Goal: Ask a question

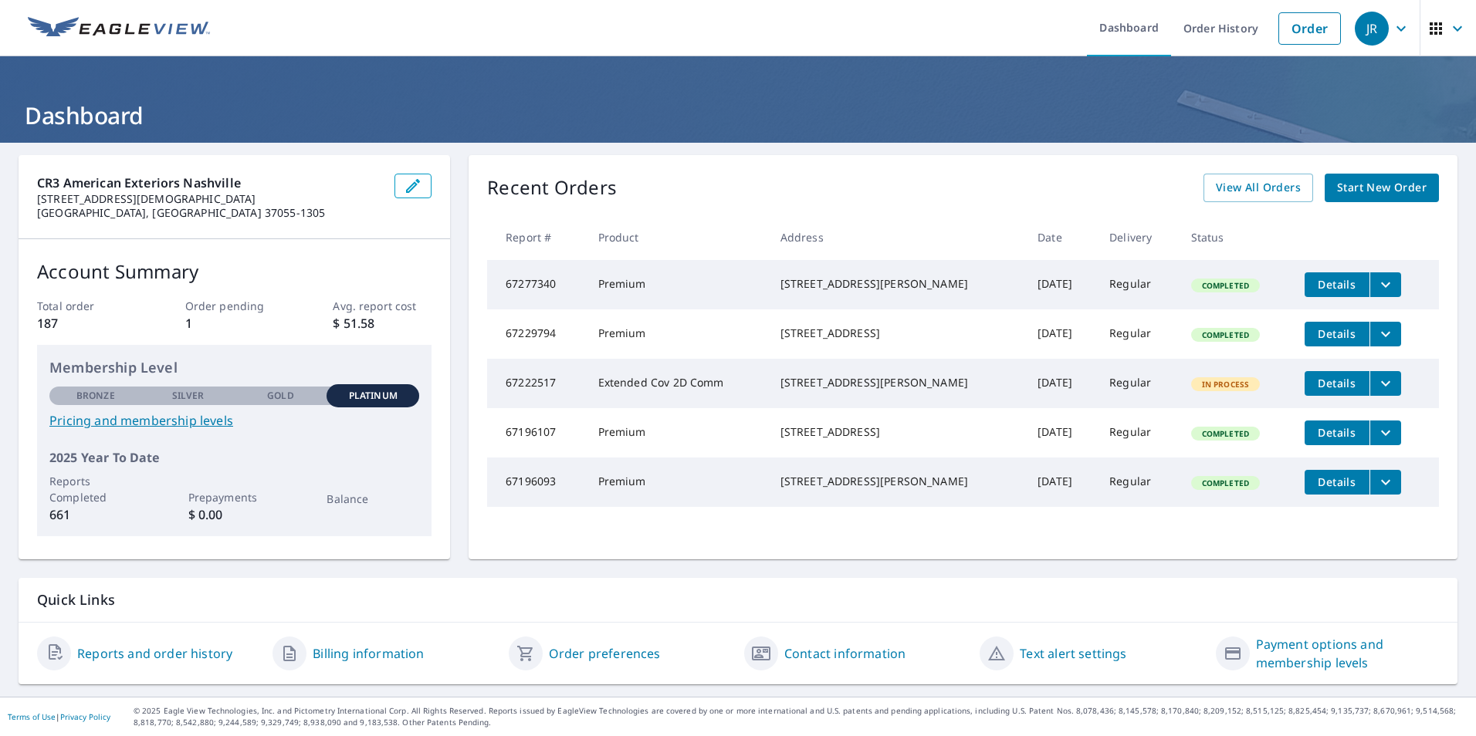
click at [164, 660] on link "Reports and order history" at bounding box center [154, 654] width 155 height 19
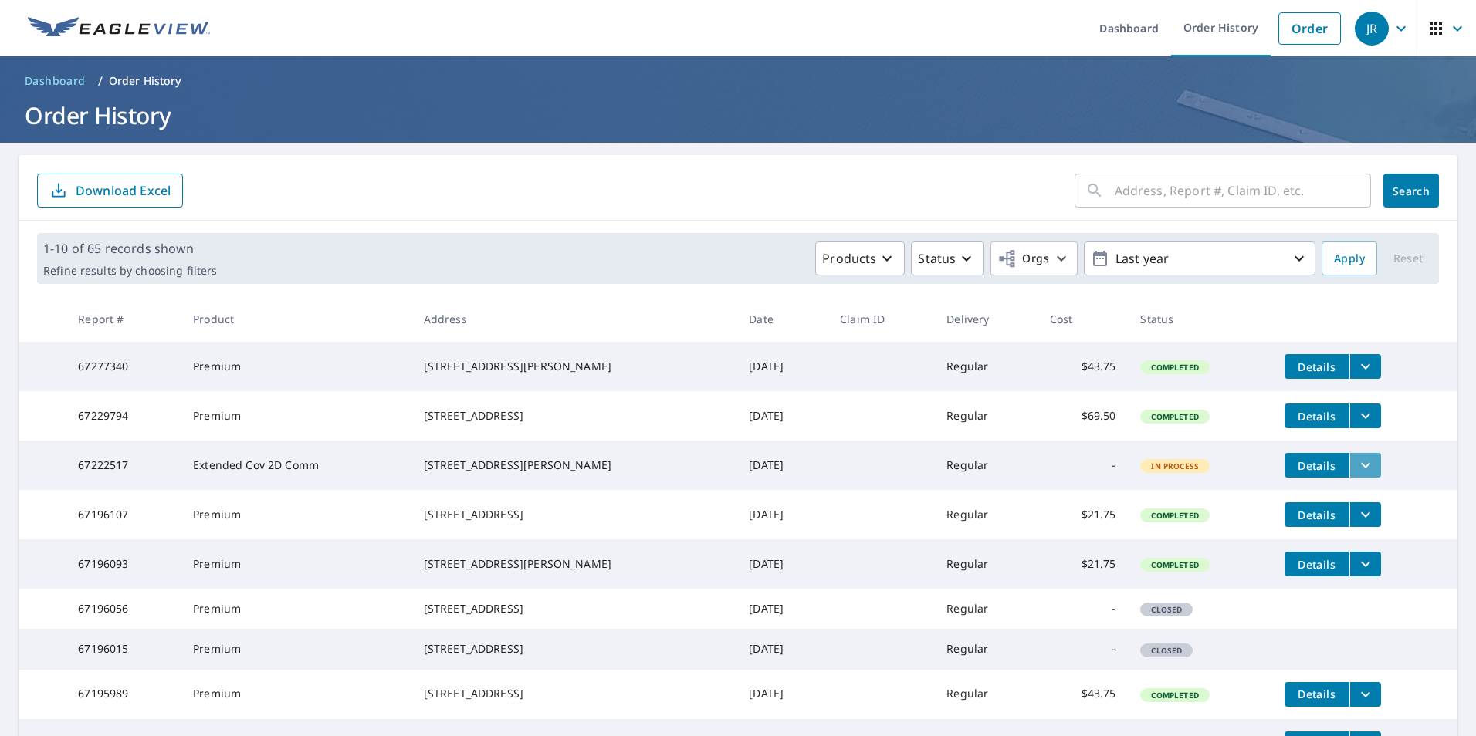
click at [1356, 475] on icon "filesDropdownBtn-67222517" at bounding box center [1365, 465] width 19 height 19
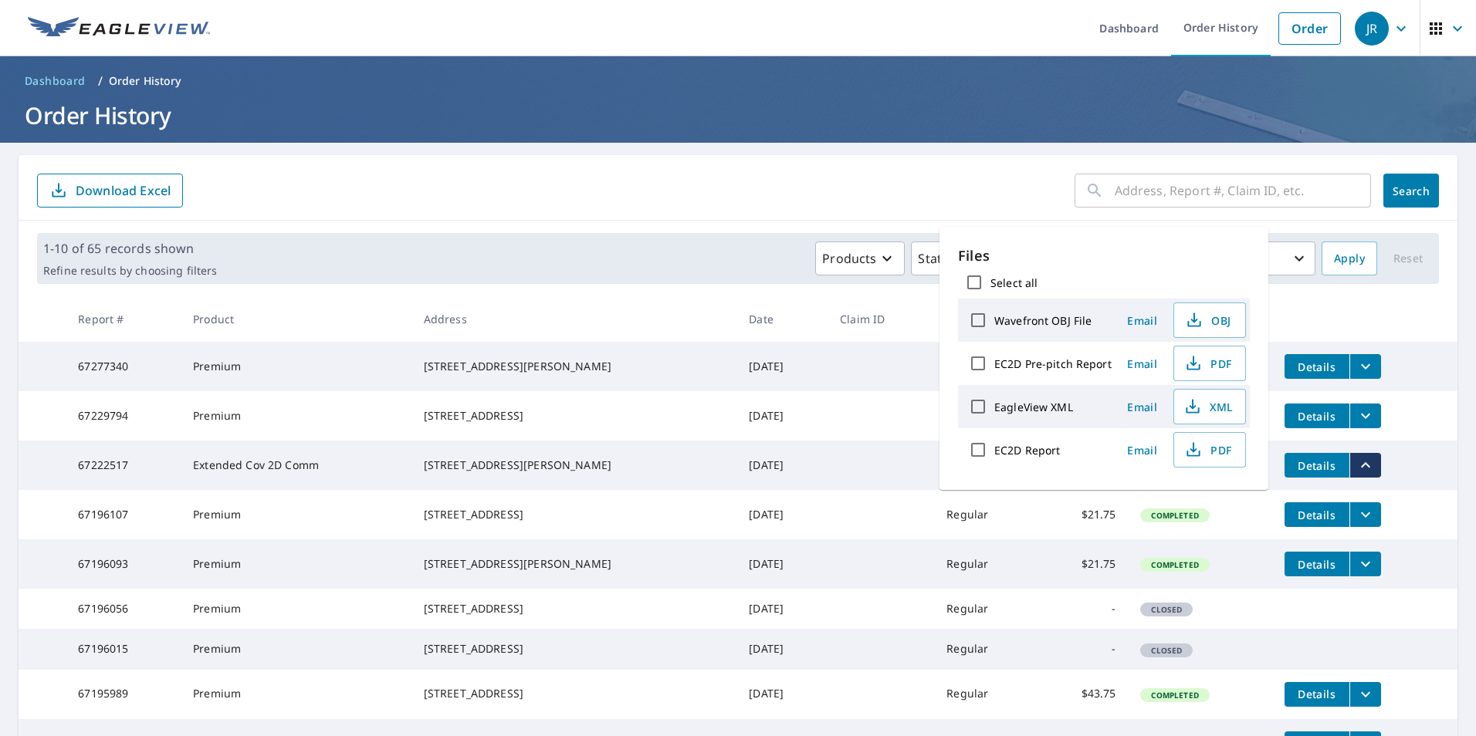
click at [1356, 475] on icon "filesDropdownBtn-67222517" at bounding box center [1365, 465] width 19 height 19
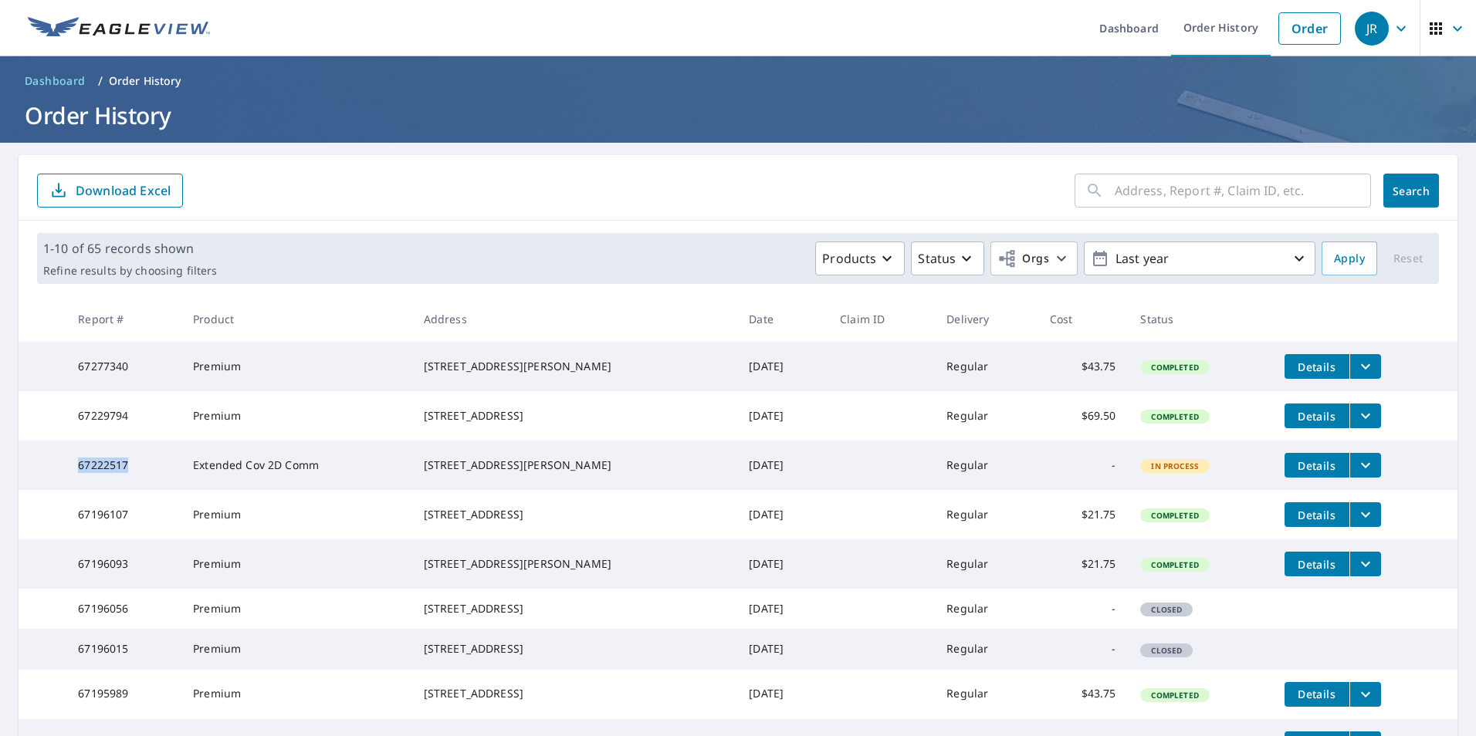
drag, startPoint x: 136, startPoint y: 482, endPoint x: 37, endPoint y: 485, distance: 98.9
click at [37, 485] on tr "67222517 Extended Cov 2D Comm [STREET_ADDRESS][PERSON_NAME] [DATE] Regular - In…" at bounding box center [738, 465] width 1439 height 49
drag, startPoint x: 37, startPoint y: 485, endPoint x: 96, endPoint y: 479, distance: 59.0
copy tr "67222517"
click at [134, 29] on img at bounding box center [119, 28] width 182 height 23
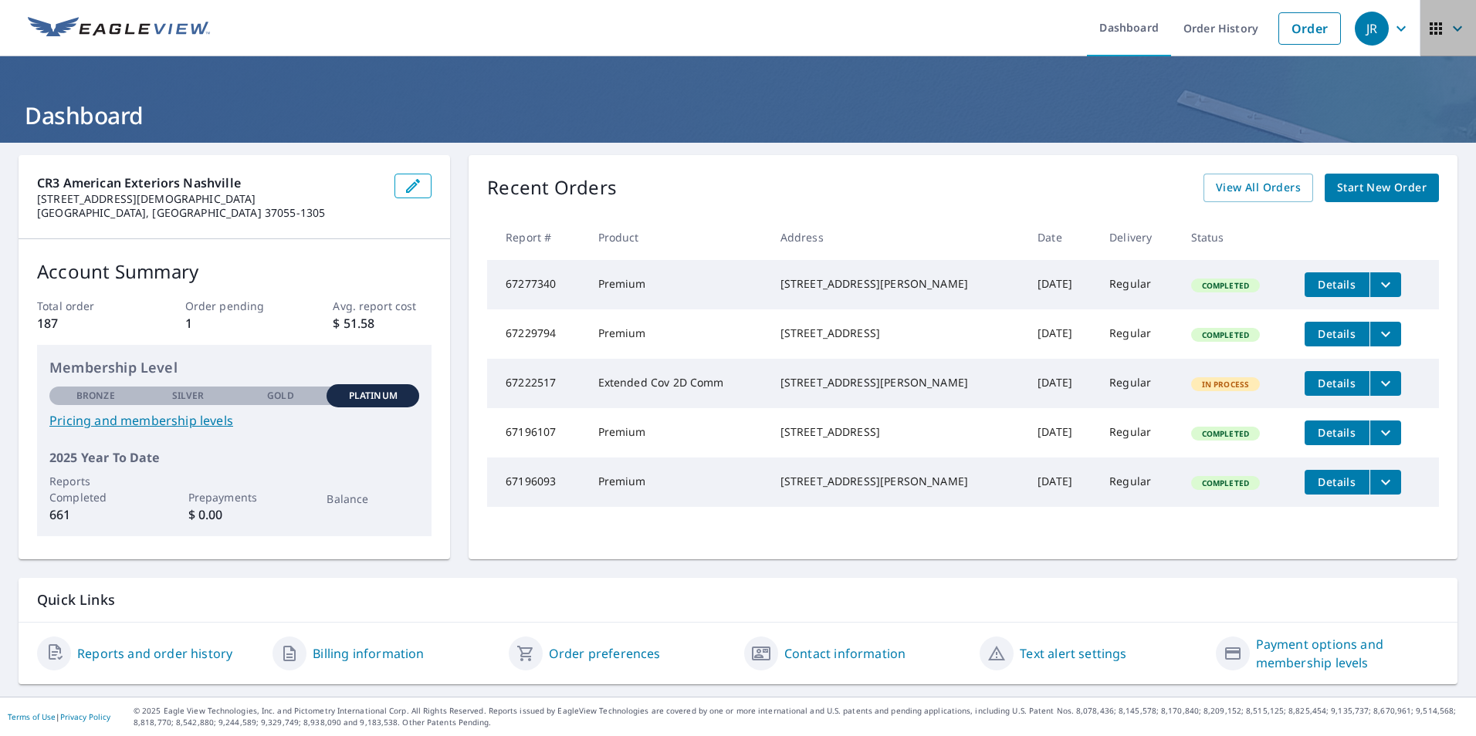
click at [1442, 39] on span "button" at bounding box center [1448, 28] width 43 height 37
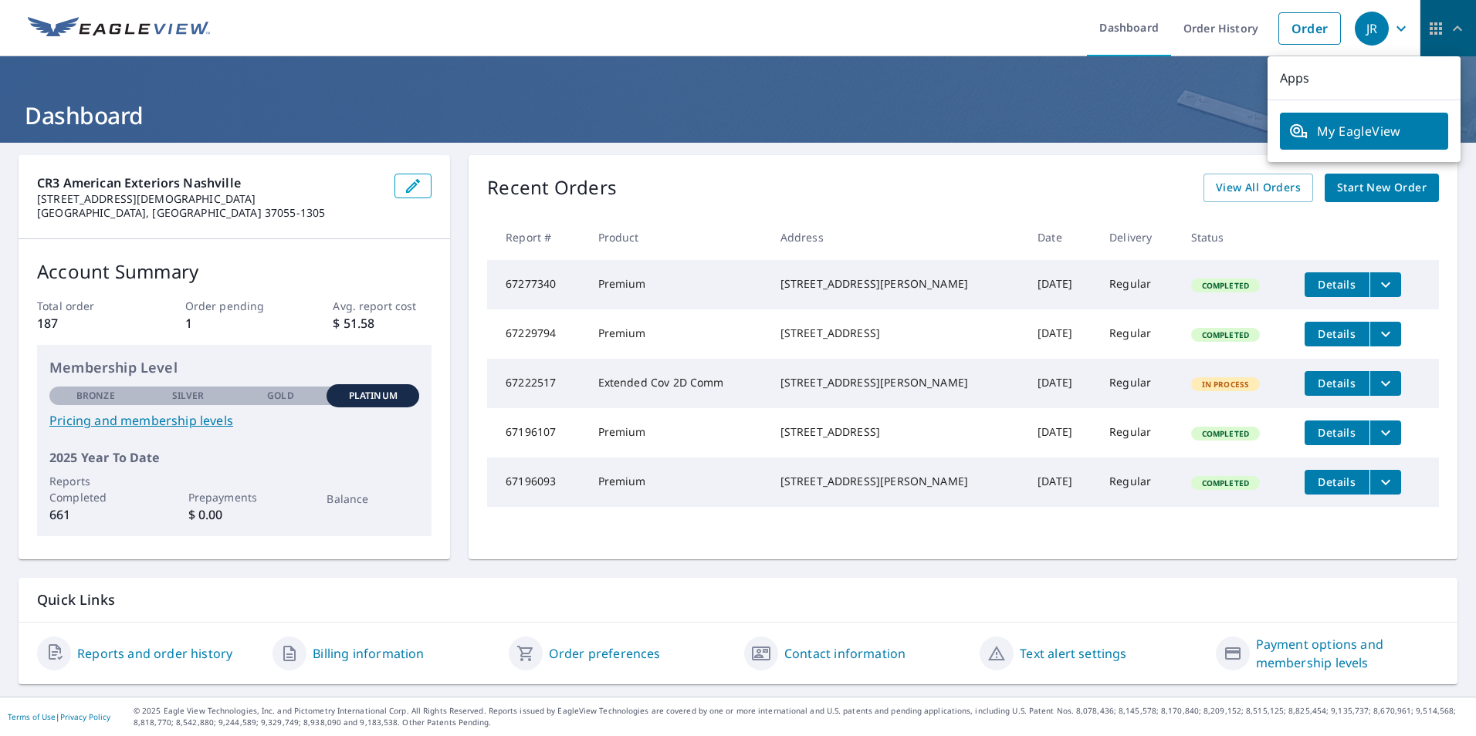
click at [1448, 32] on icon "button" at bounding box center [1457, 28] width 19 height 19
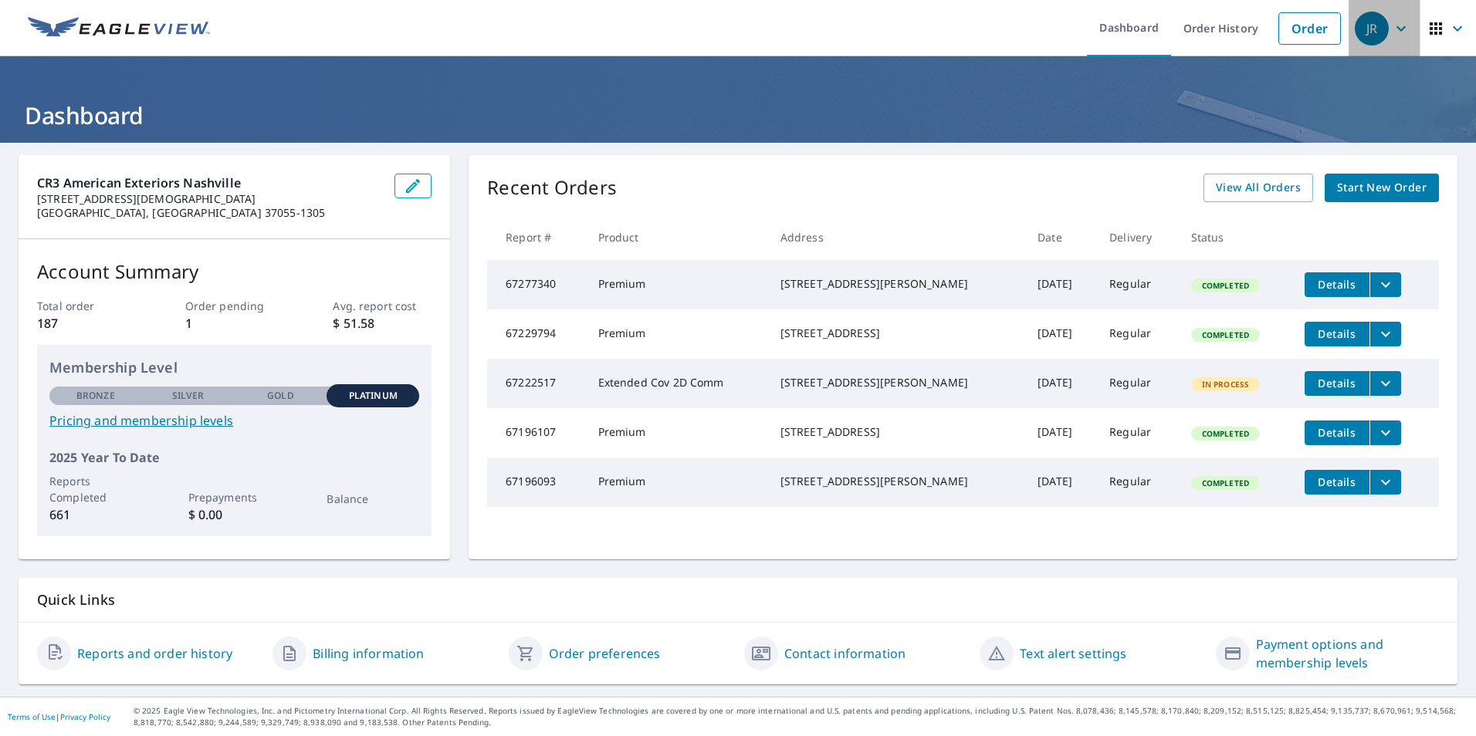
click at [1397, 26] on icon "button" at bounding box center [1401, 27] width 9 height 5
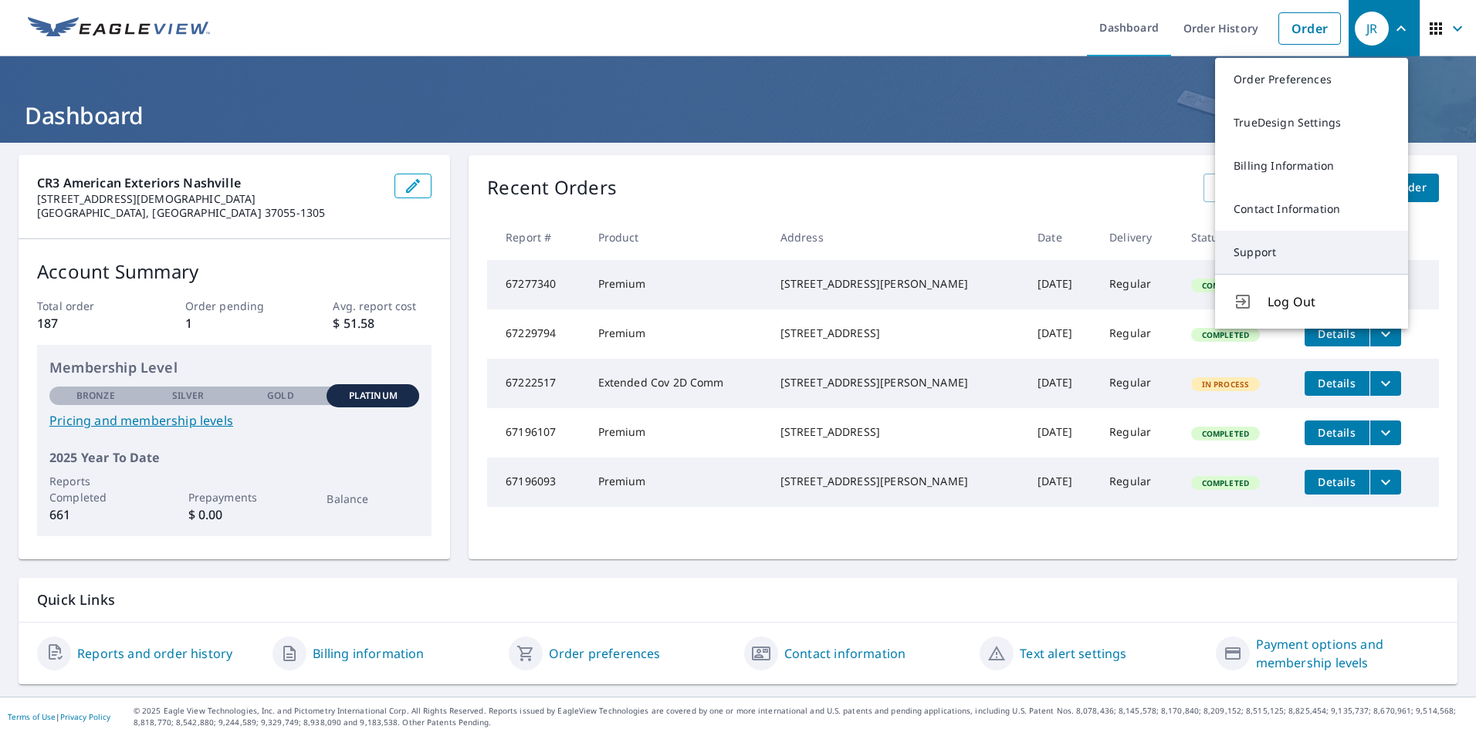
click at [1317, 256] on link "Support" at bounding box center [1311, 252] width 193 height 43
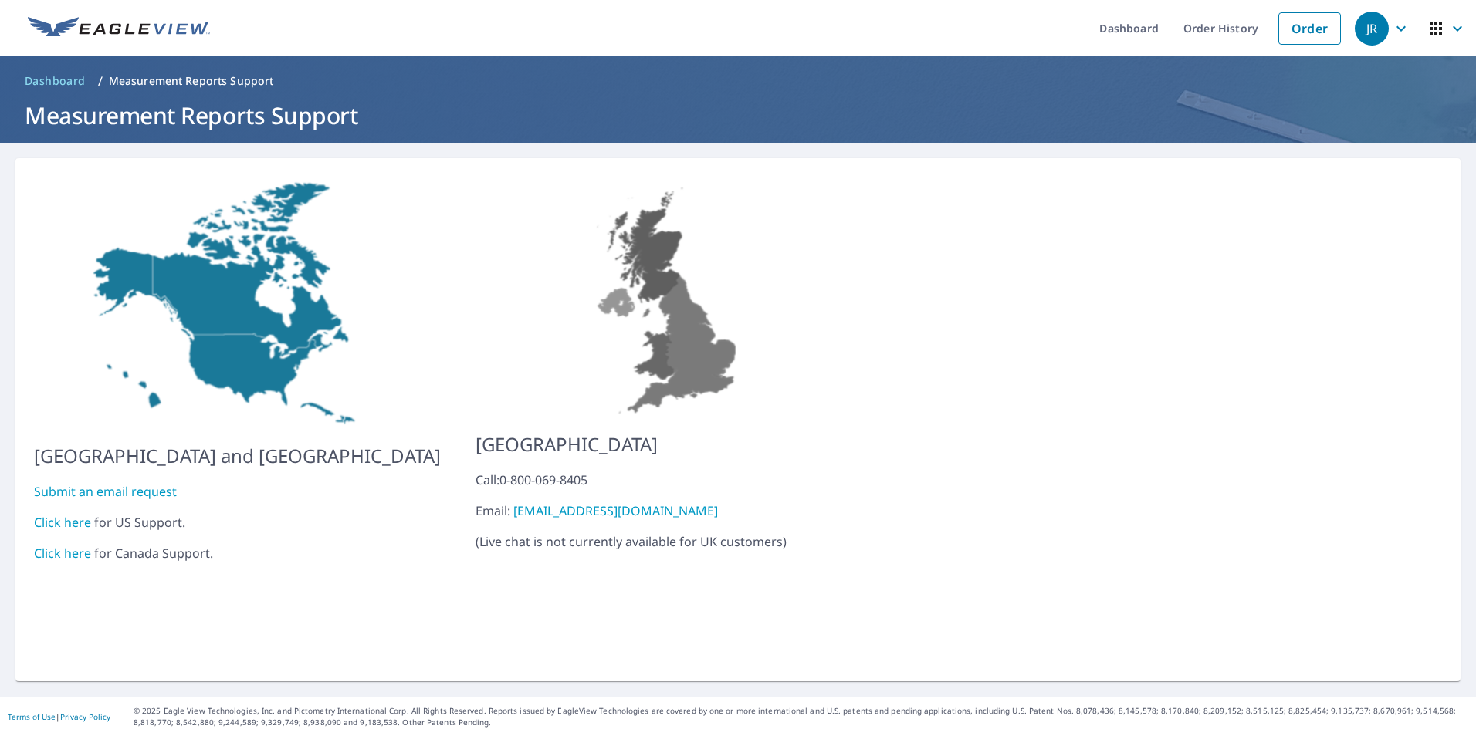
click at [130, 483] on link "Submit an email request" at bounding box center [105, 491] width 143 height 17
